Goal: Information Seeking & Learning: Learn about a topic

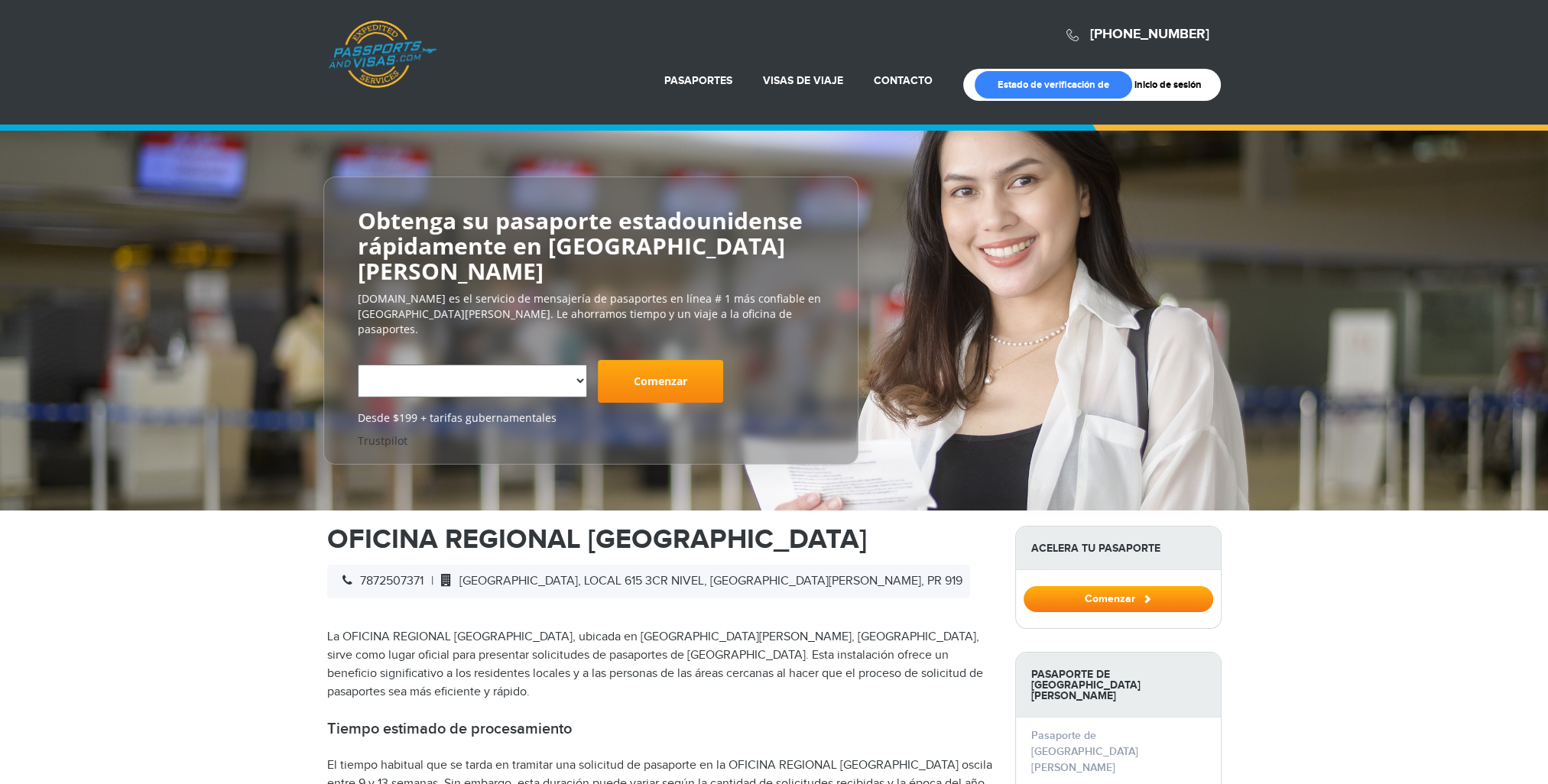
select select "**********"
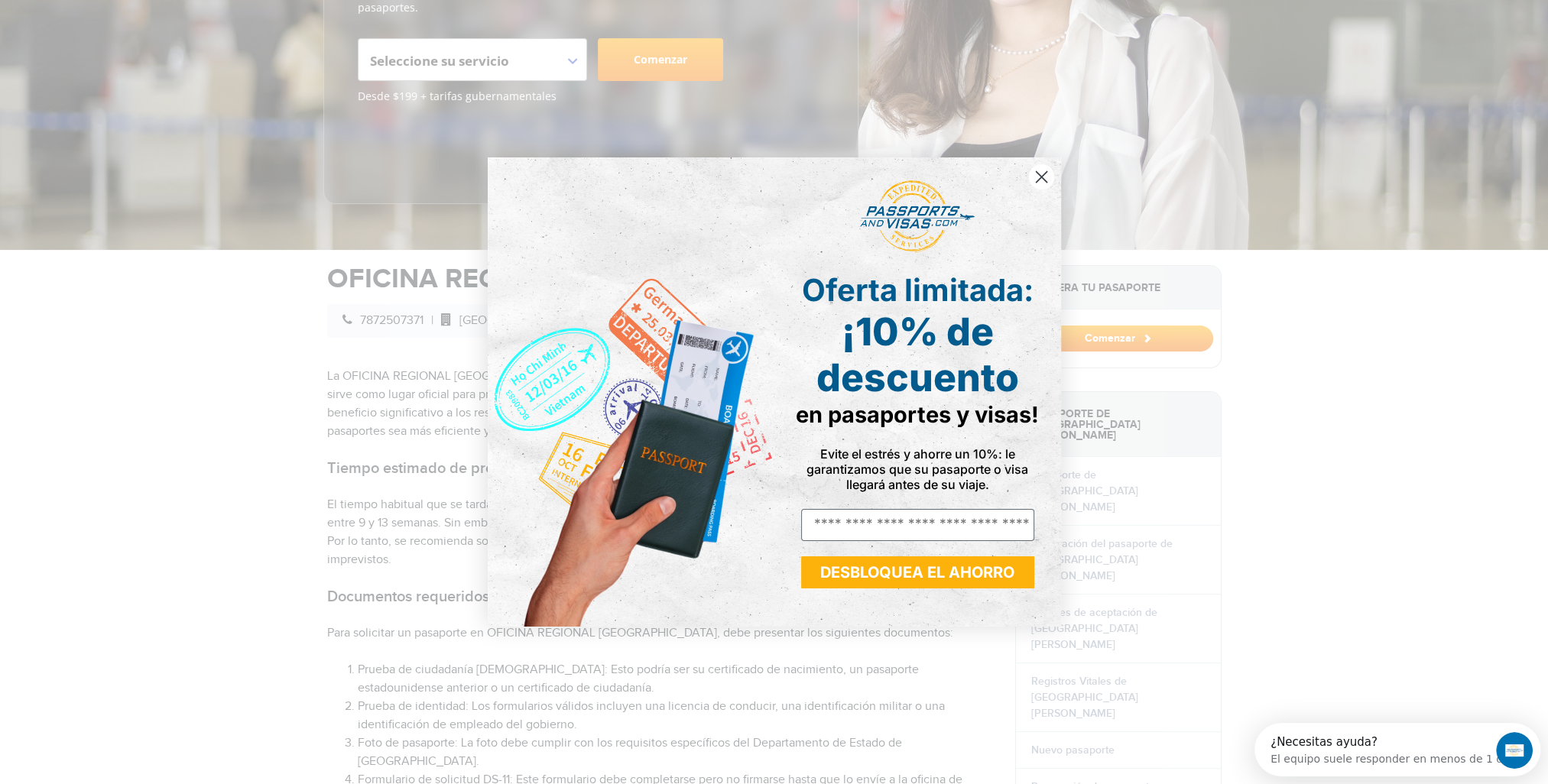
click at [1039, 174] on circle "Cerrar cuadro de diálogo" at bounding box center [1041, 177] width 26 height 26
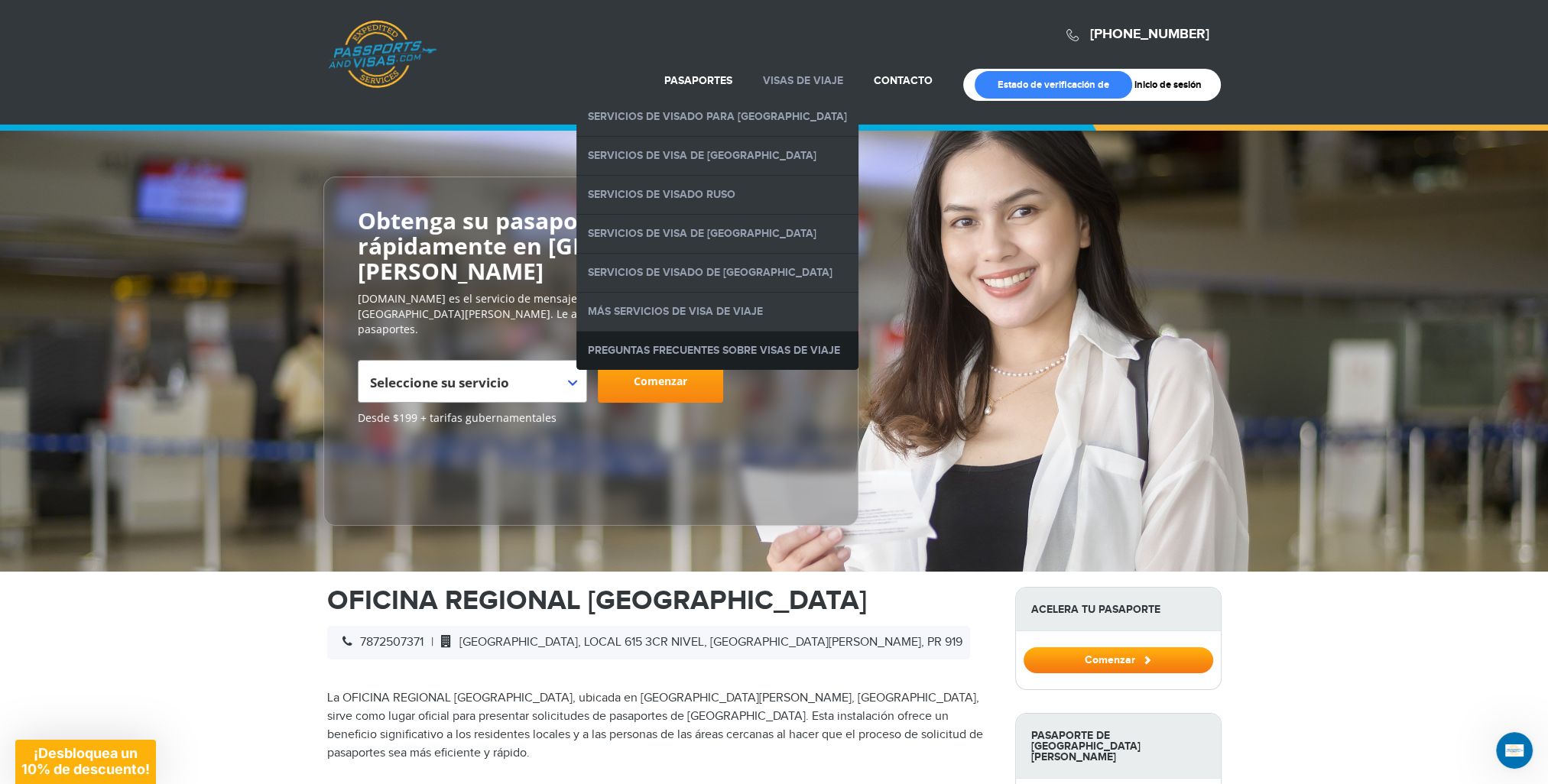
click at [734, 347] on link "Preguntas frecuentes sobre visas de viaje" at bounding box center [717, 350] width 282 height 38
